Goal: Check status: Check status

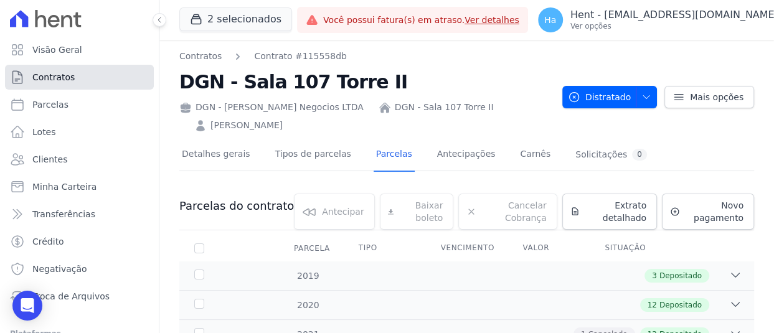
click at [57, 83] on span "Contratos" at bounding box center [53, 77] width 42 height 12
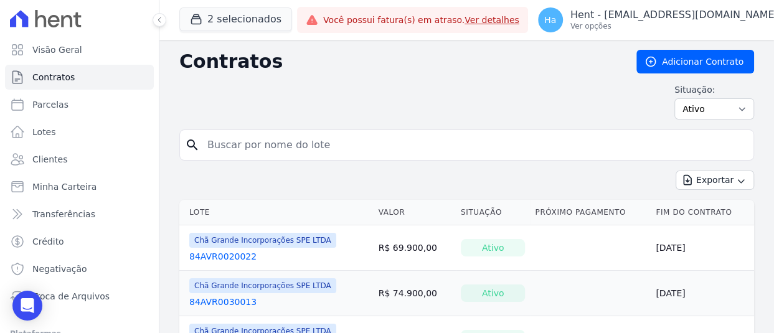
click at [701, 95] on label "Situação:" at bounding box center [714, 89] width 80 height 12
click at [701, 105] on select "Ativo Todos Pausado Distratado Rascunho Expirado Encerrado" at bounding box center [714, 108] width 80 height 21
select select "draft"
click at [674, 98] on select "Ativo Todos Pausado Distratado Rascunho Expirado Encerrado" at bounding box center [714, 108] width 80 height 21
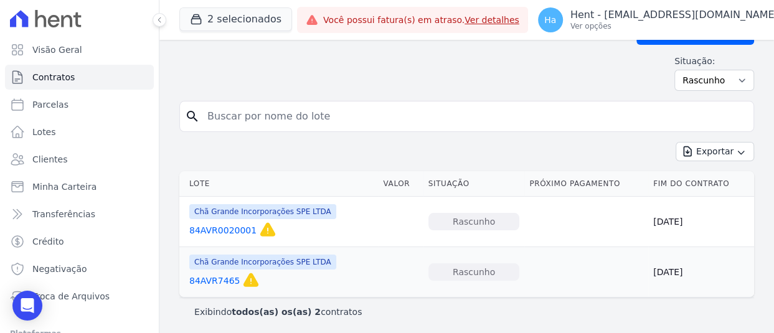
scroll to position [30, 0]
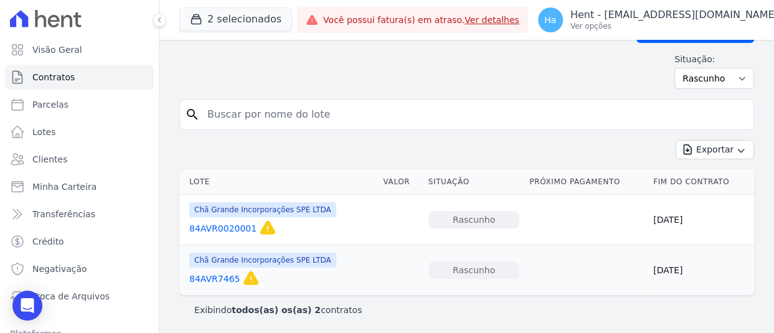
click at [209, 223] on link "84AVR0020001" at bounding box center [222, 228] width 67 height 12
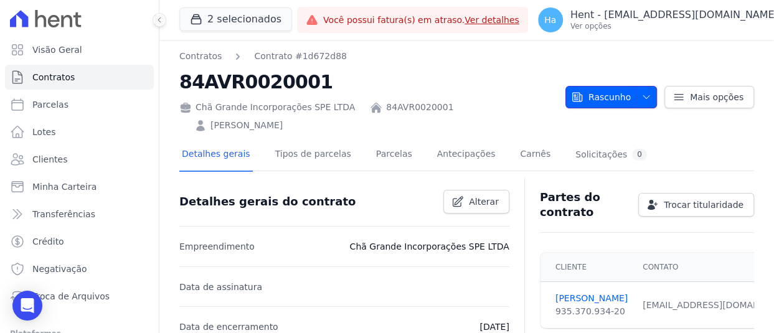
click at [647, 94] on button "Rascunho" at bounding box center [610, 97] width 91 height 22
